Goal: Information Seeking & Learning: Check status

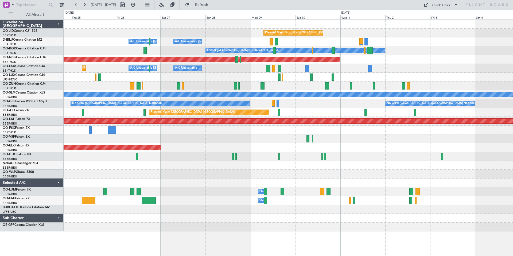
click at [157, 33] on div "Planned Maint Kortrijk-[GEOGRAPHIC_DATA]" at bounding box center [288, 33] width 449 height 9
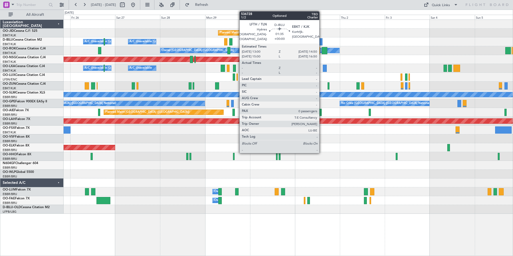
click at [322, 42] on div at bounding box center [320, 41] width 3 height 7
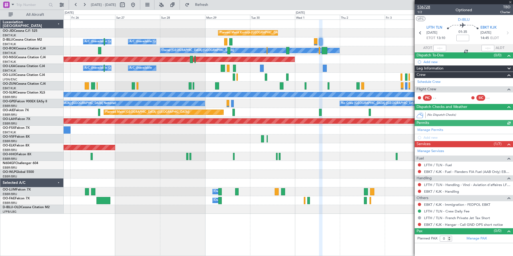
click at [425, 7] on span "536728" at bounding box center [423, 7] width 13 height 6
click at [511, 2] on span at bounding box center [510, 2] width 5 height 5
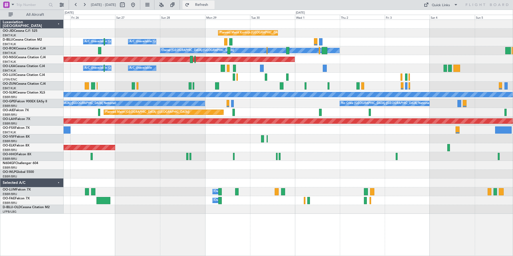
click at [213, 4] on span "Refresh" at bounding box center [201, 5] width 22 height 4
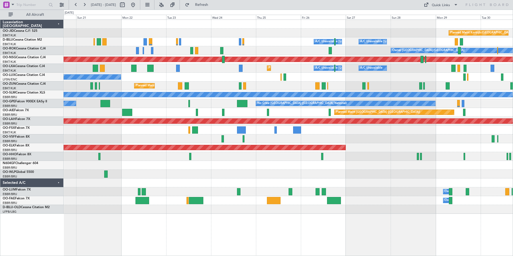
click at [335, 32] on div "Planned Maint Kortrijk-[GEOGRAPHIC_DATA] A/C Unavailable [GEOGRAPHIC_DATA] ([GE…" at bounding box center [288, 117] width 449 height 194
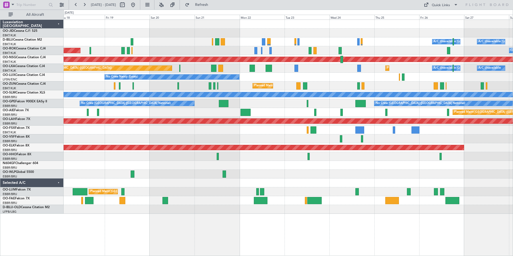
click at [247, 30] on div "Planned Maint Kortrijk-[GEOGRAPHIC_DATA]" at bounding box center [288, 33] width 449 height 9
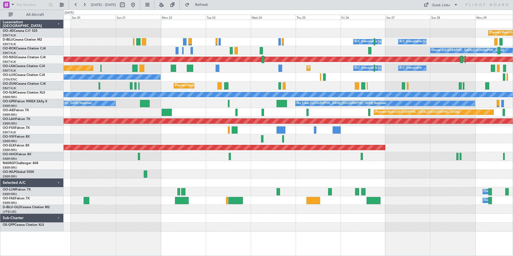
click at [231, 29] on div "Planned Maint Kortrijk-[GEOGRAPHIC_DATA] A/C Unavailable [GEOGRAPHIC_DATA] ([GE…" at bounding box center [288, 126] width 449 height 212
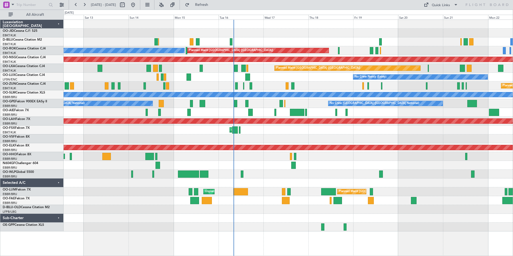
click at [337, 113] on div "Planned Maint [GEOGRAPHIC_DATA] ([GEOGRAPHIC_DATA])" at bounding box center [288, 112] width 449 height 9
